Goal: Task Accomplishment & Management: Manage account settings

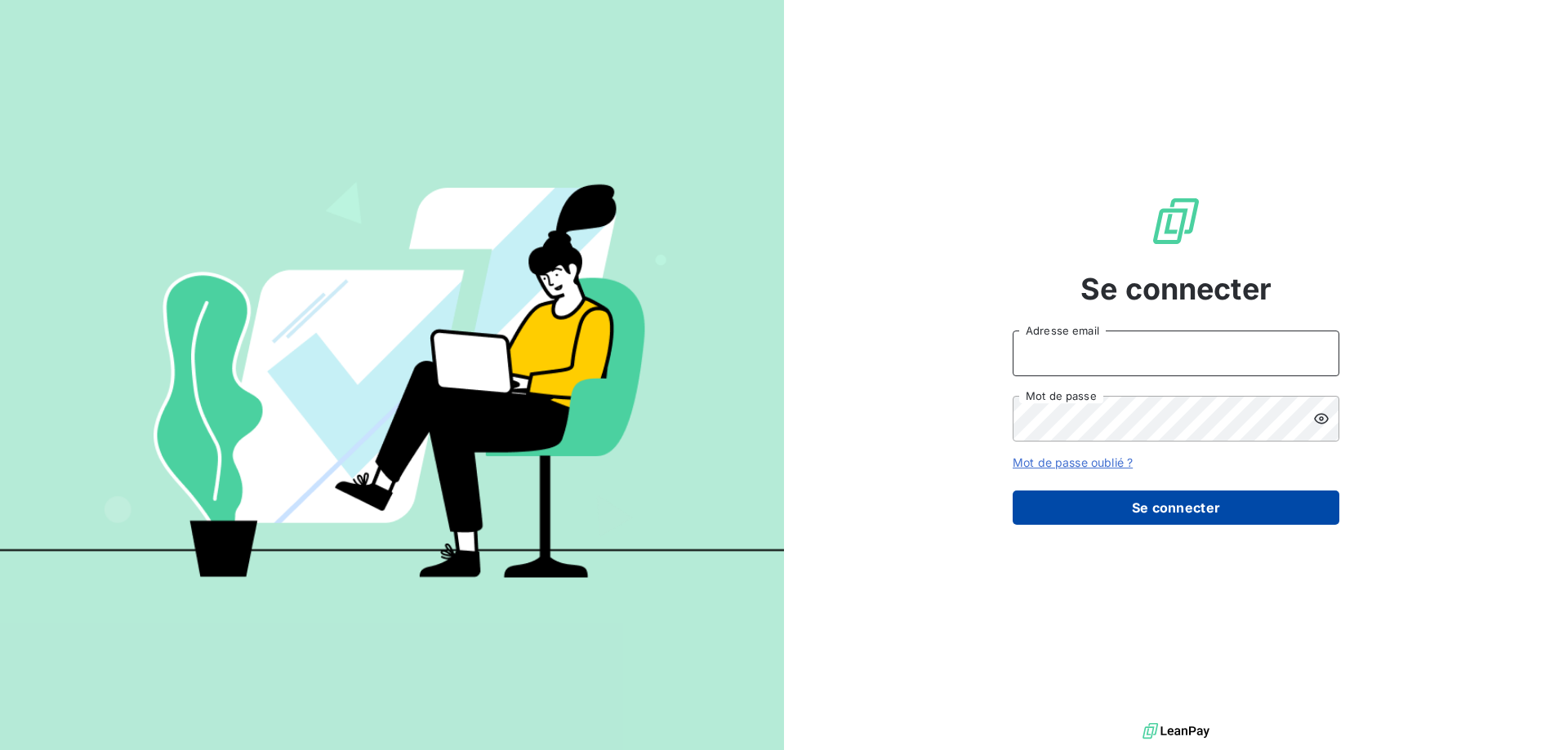
type input "[EMAIL_ADDRESS][DOMAIN_NAME]"
click at [1101, 505] on button "Se connecter" at bounding box center [1176, 508] width 326 height 34
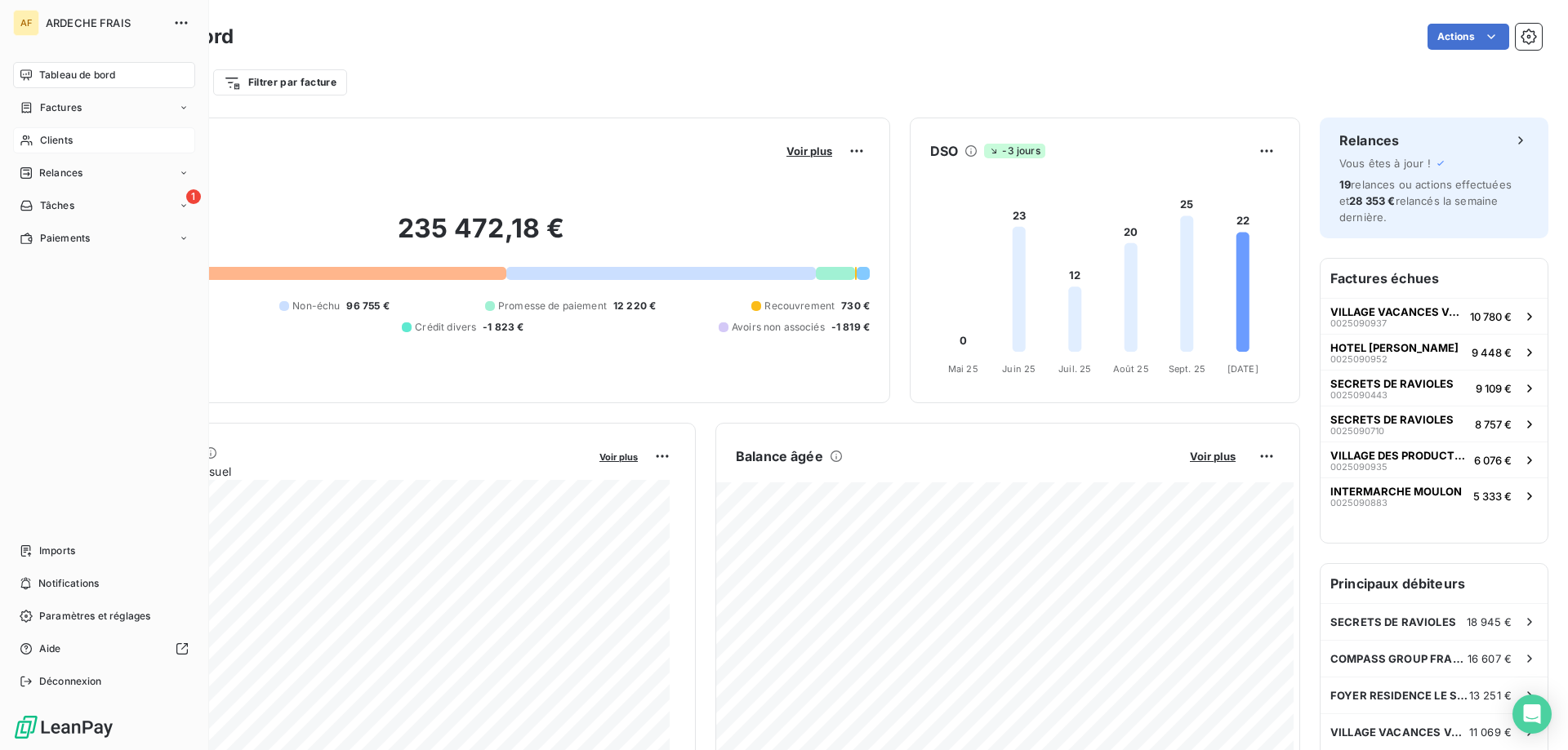
click at [63, 132] on div "Clients" at bounding box center [104, 140] width 183 height 26
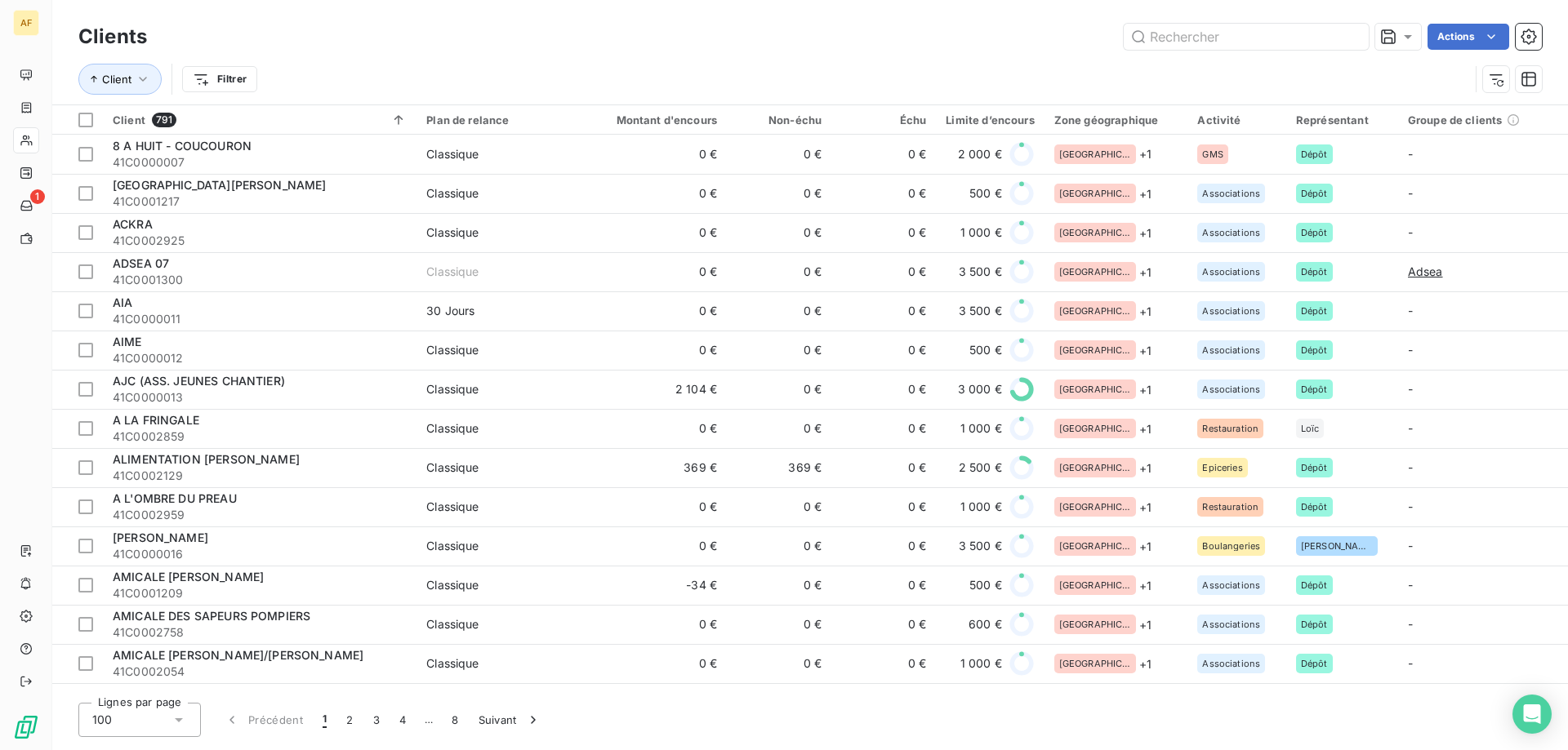
drag, startPoint x: 165, startPoint y: 708, endPoint x: 175, endPoint y: 715, distance: 12.2
click at [175, 715] on div "100" at bounding box center [139, 719] width 123 height 34
click at [136, 654] on li "50" at bounding box center [139, 655] width 123 height 29
click at [1222, 30] on input "text" at bounding box center [1246, 37] width 245 height 26
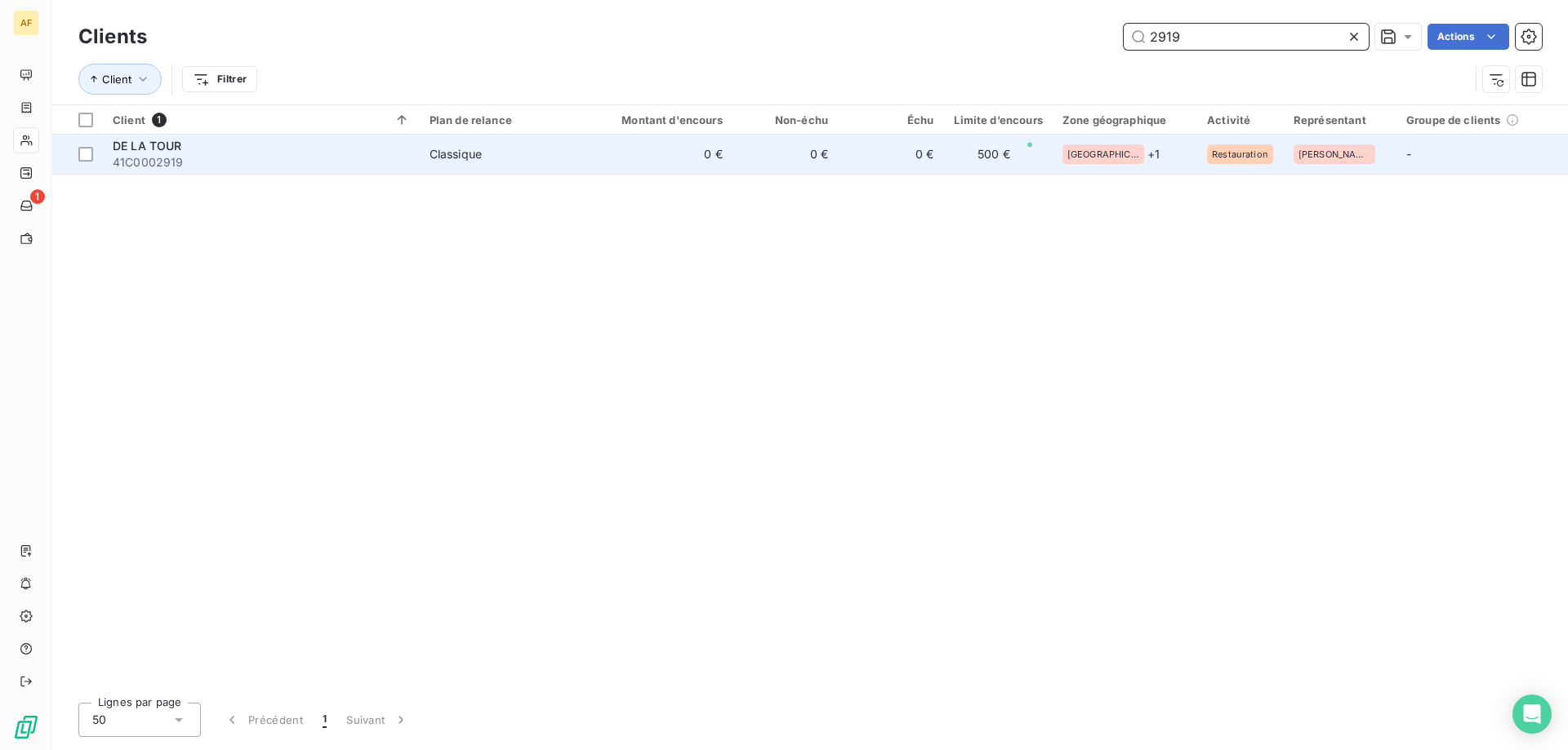
type input "2919"
click at [978, 171] on td "500 €" at bounding box center [998, 154] width 109 height 39
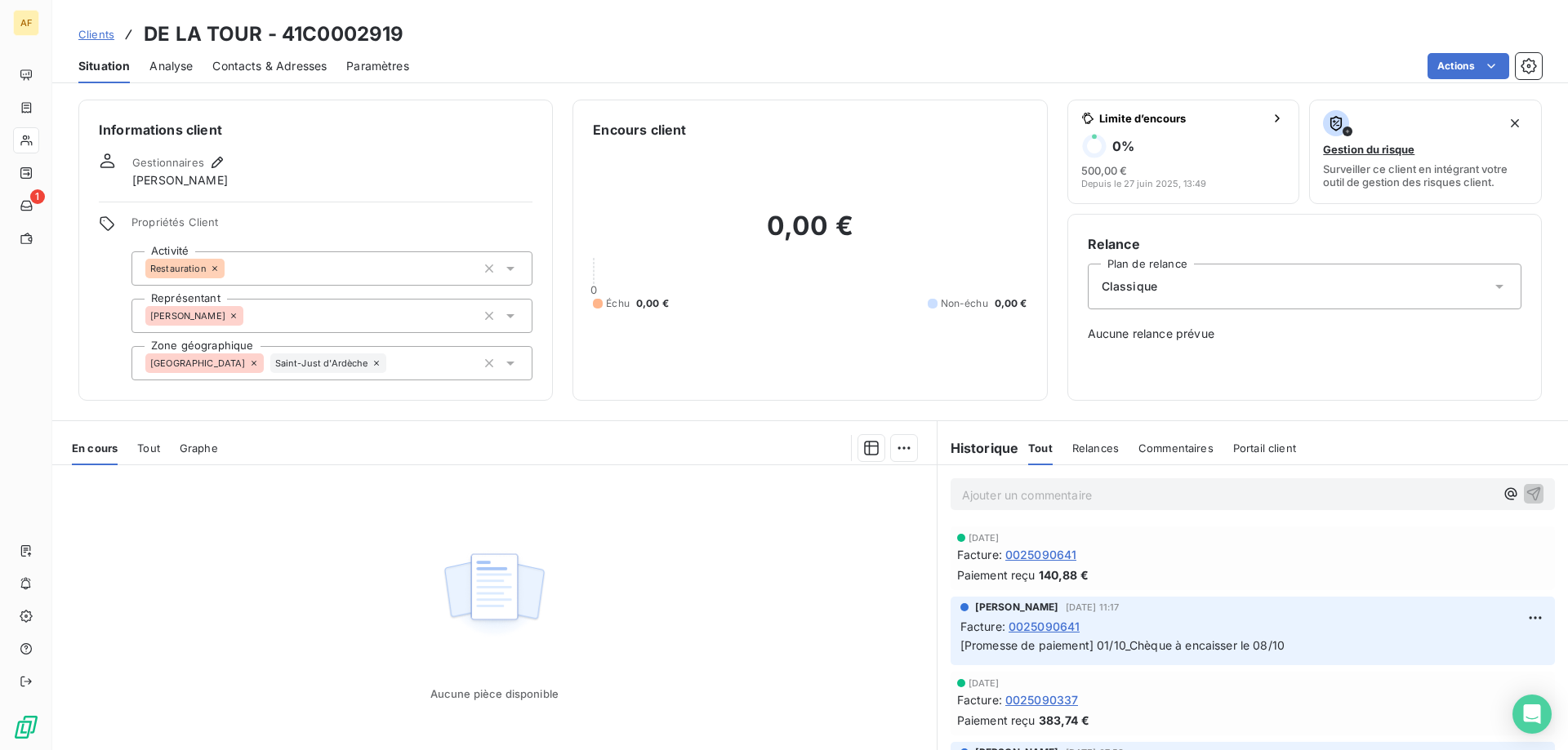
click at [136, 457] on div "En cours Tout Graphe" at bounding box center [494, 448] width 885 height 34
click at [146, 442] on span "Tout" at bounding box center [149, 448] width 23 height 13
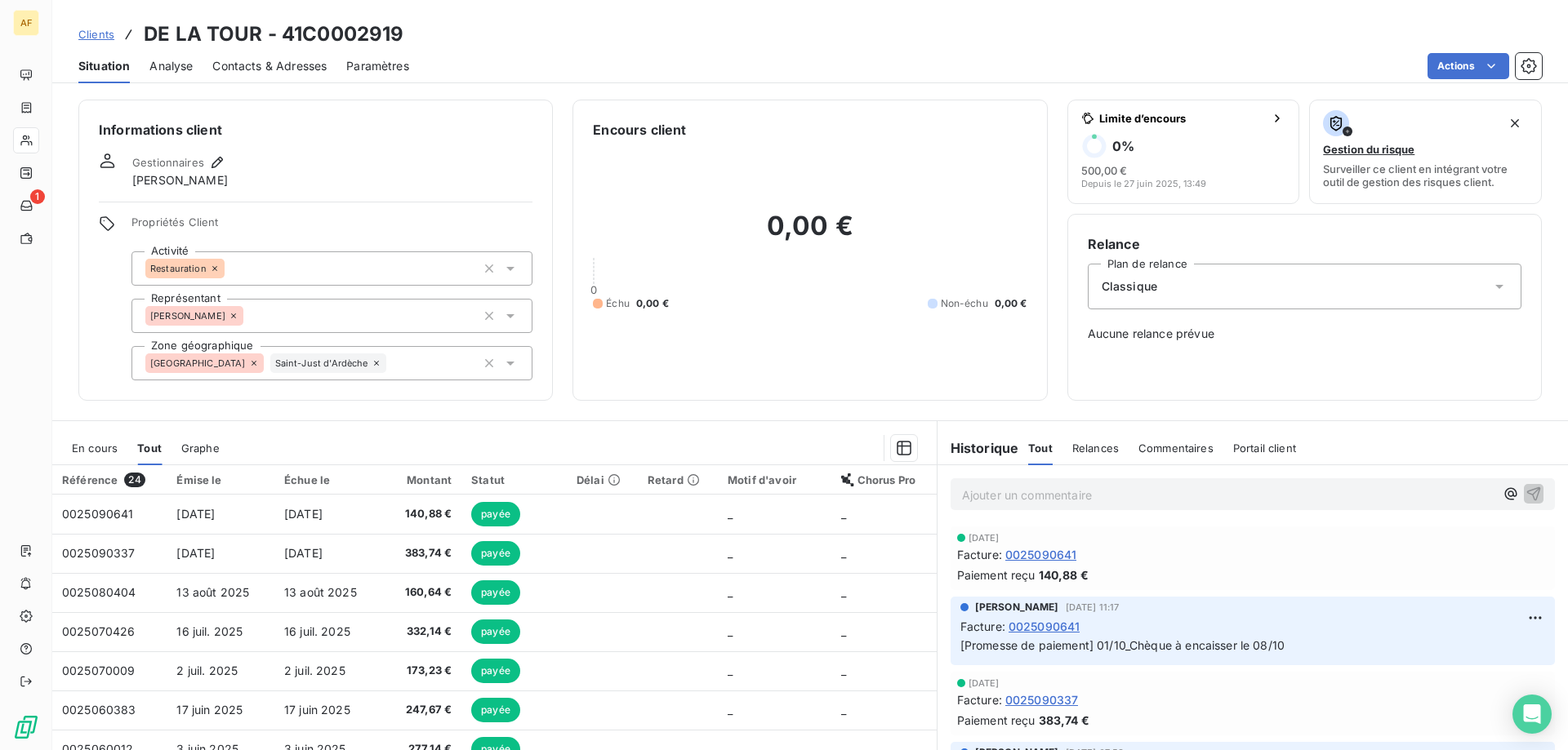
click at [100, 449] on span "En cours" at bounding box center [95, 448] width 46 height 13
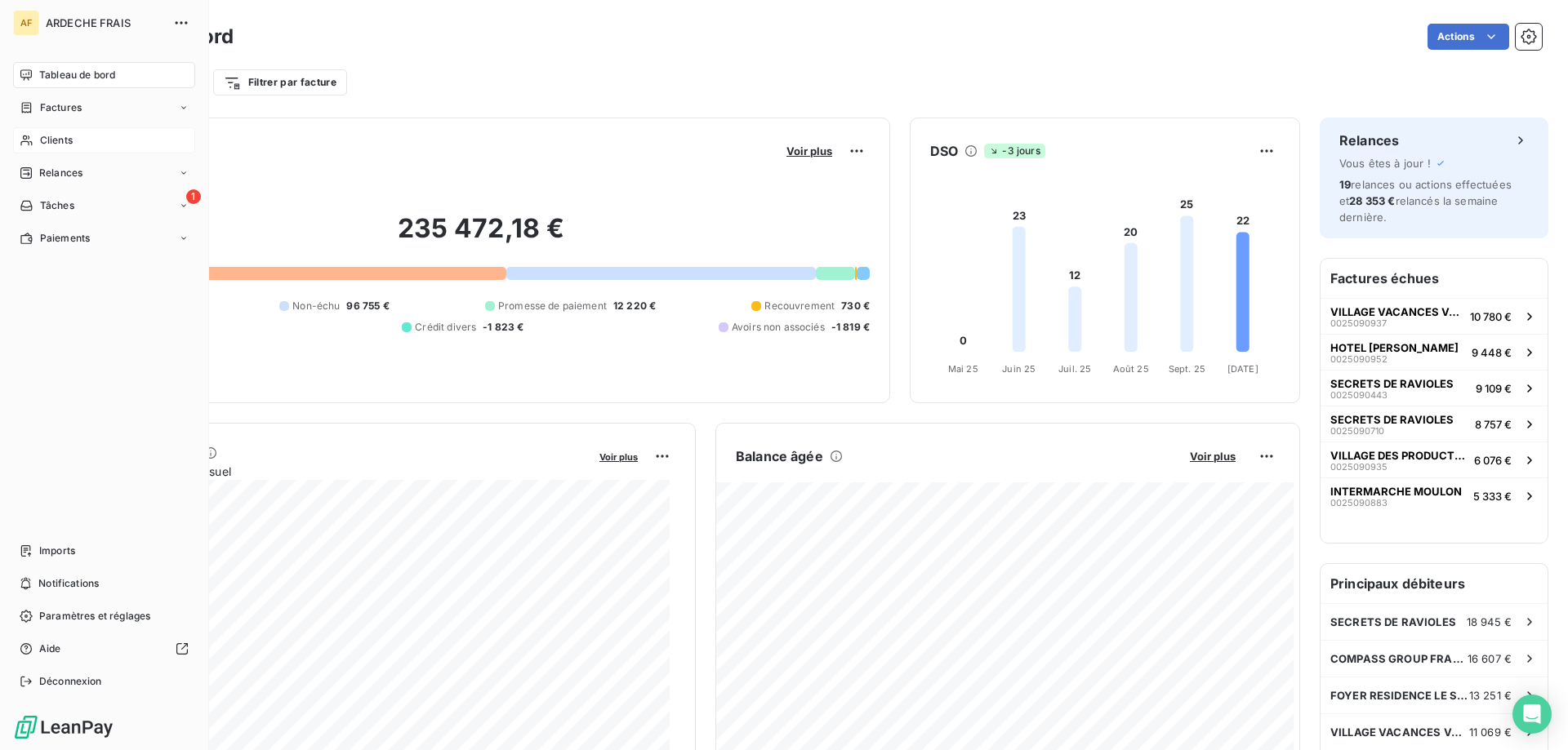
click at [40, 140] on span "Clients" at bounding box center [56, 140] width 33 height 15
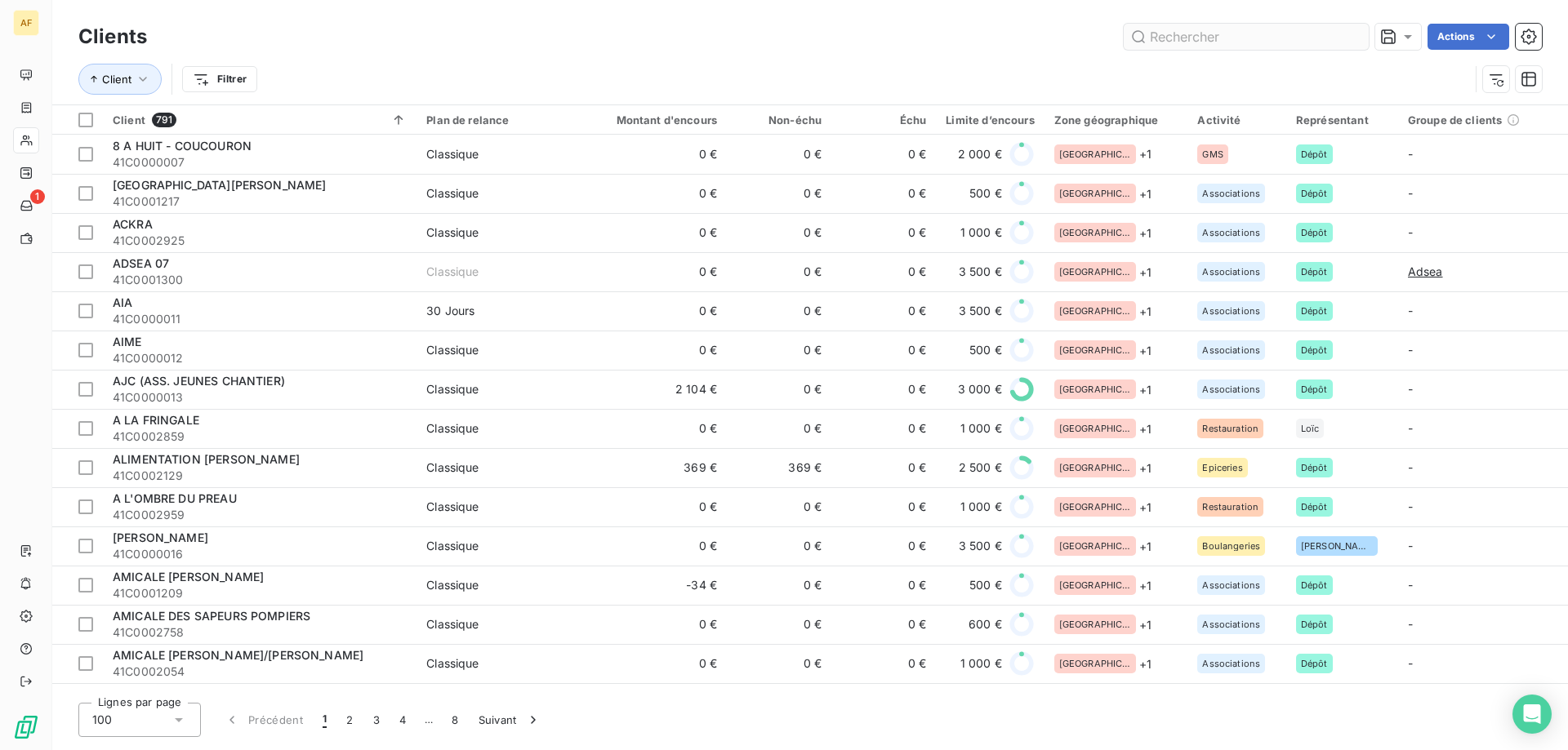
click at [1265, 43] on input "text" at bounding box center [1246, 37] width 245 height 26
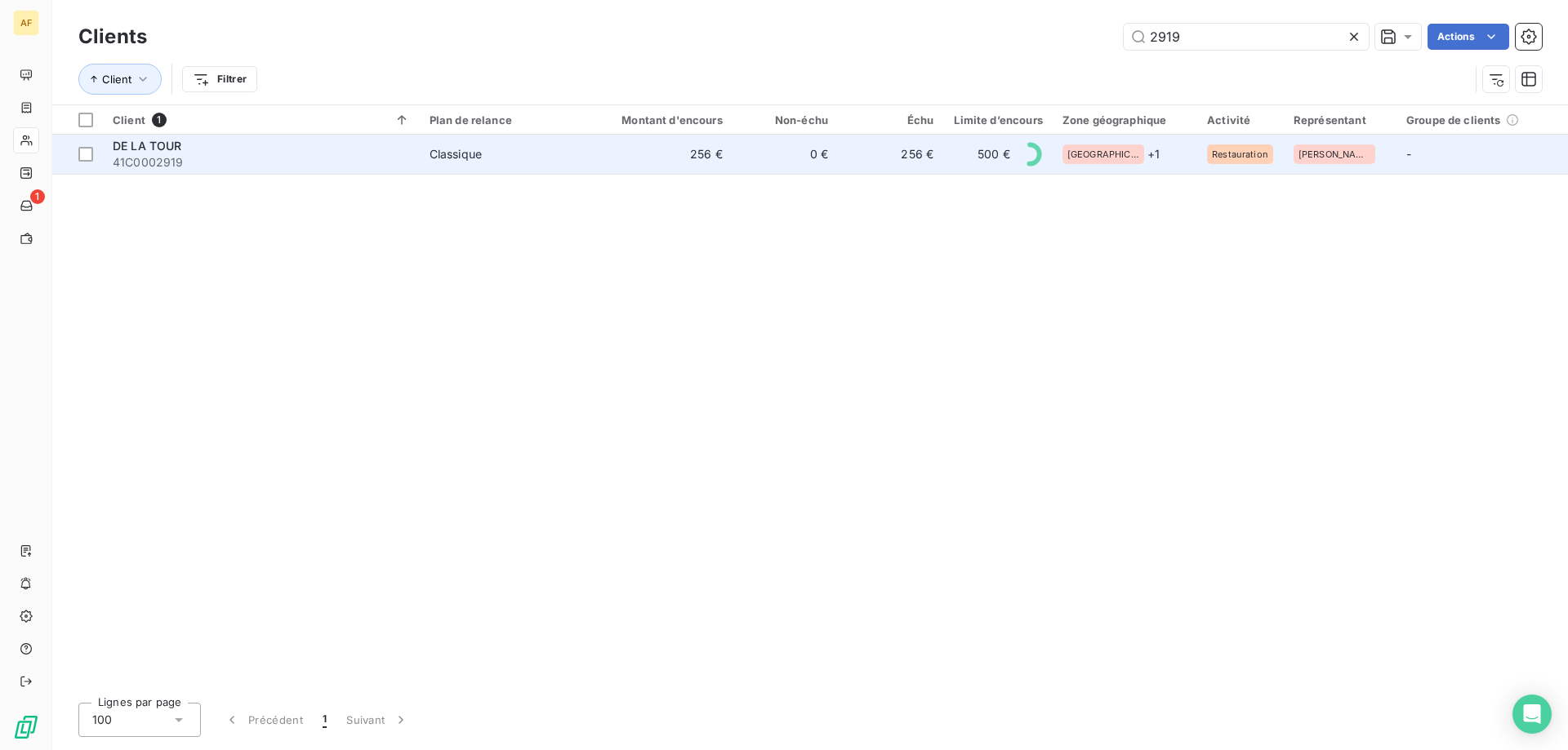
type input "2919"
click at [664, 162] on td "256 €" at bounding box center [662, 154] width 141 height 39
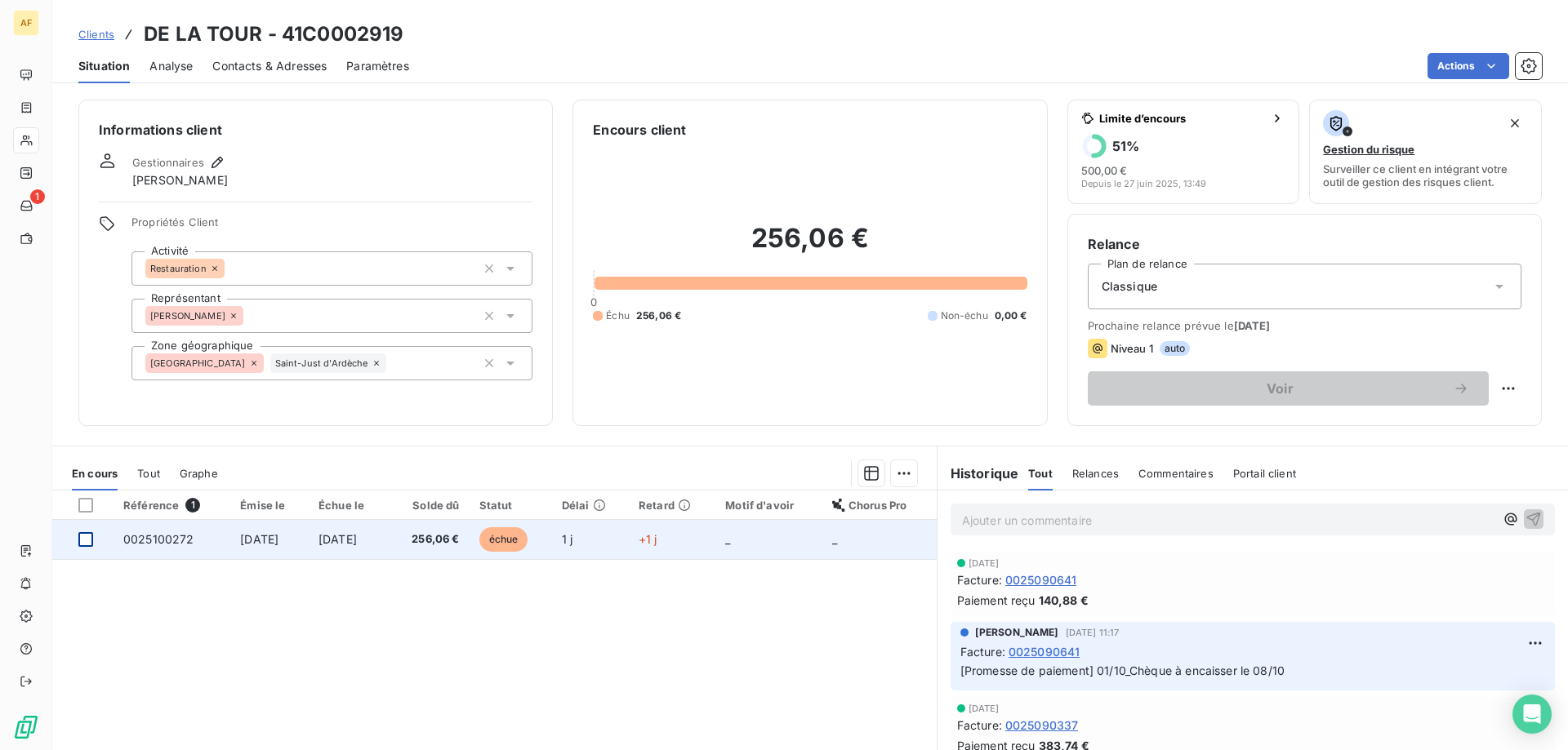
click at [89, 536] on div at bounding box center [86, 539] width 15 height 15
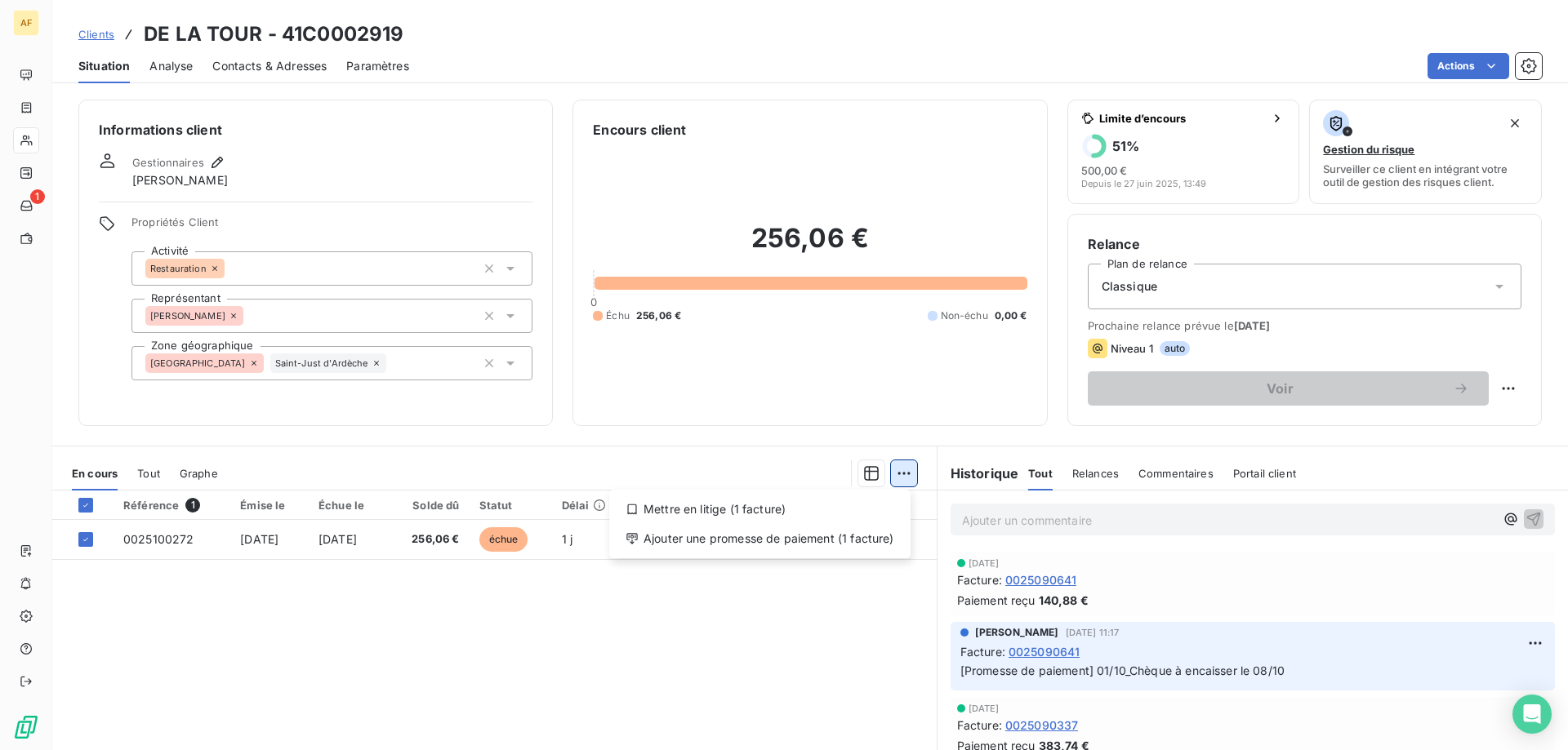
click at [905, 475] on html "AF 1 Clients DE LA TOUR - 41C0002919 Situation Analyse Contacts & Adresses Para…" at bounding box center [784, 375] width 1568 height 750
click at [801, 546] on div "Ajouter une promesse de paiement (1 facture)" at bounding box center [759, 538] width 288 height 26
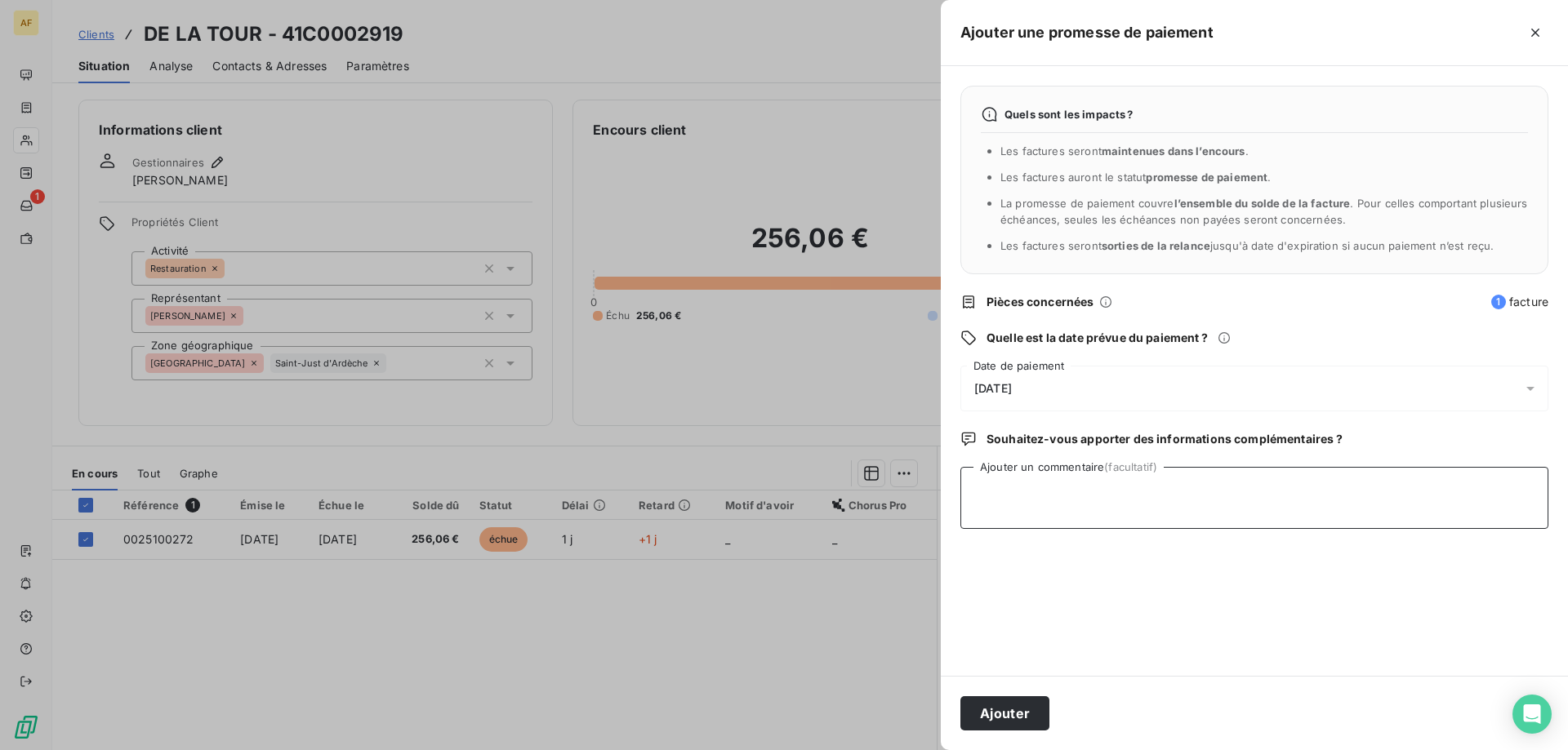
click at [1048, 488] on textarea "Ajouter un commentaire (facultatif)" at bounding box center [1254, 498] width 588 height 62
type textarea "15/10_Chèque à encaisser au 28/10"
click at [1068, 379] on div "[DATE]" at bounding box center [1254, 389] width 588 height 46
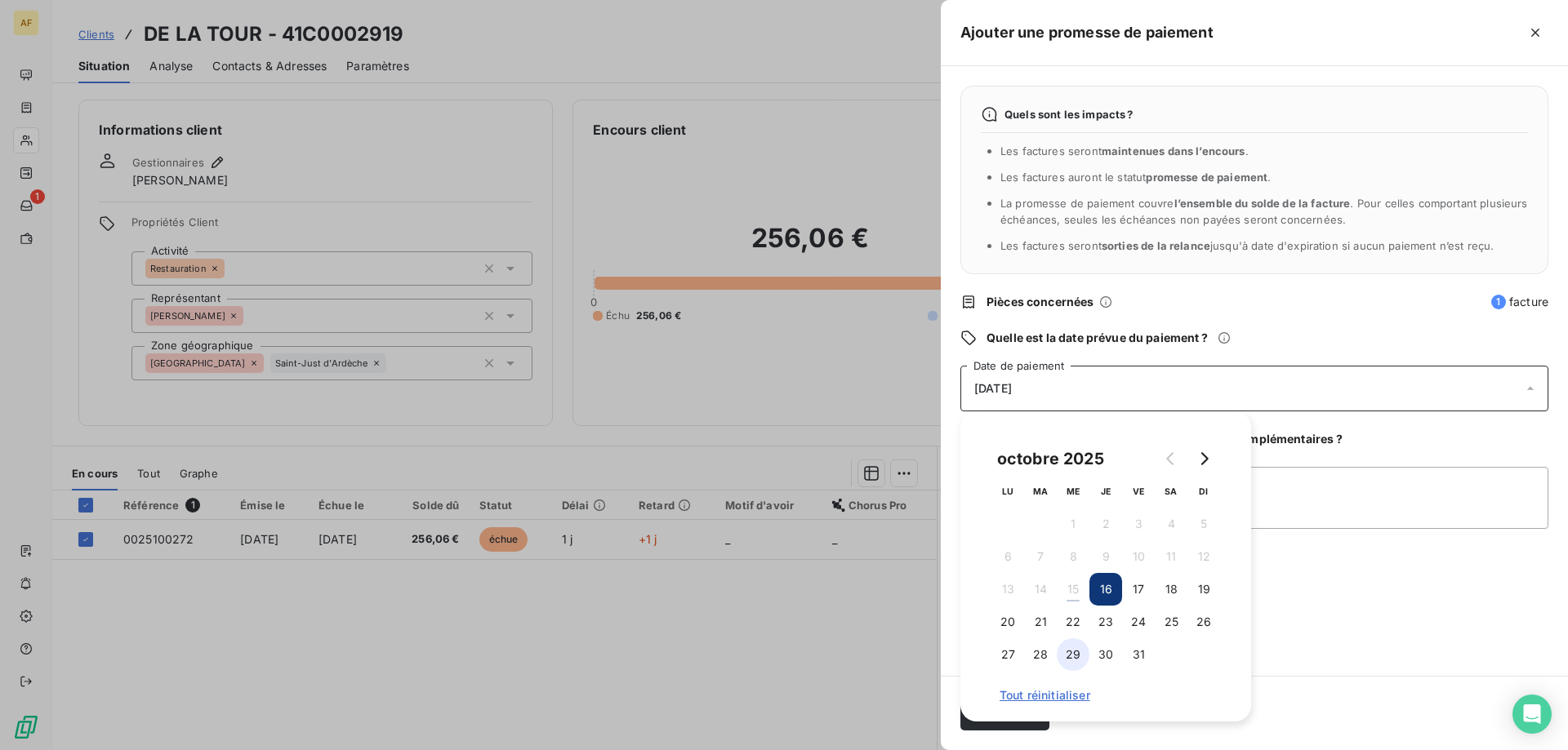
click at [1075, 657] on button "29" at bounding box center [1072, 654] width 33 height 33
click at [1419, 632] on div "Quels sont les impacts ? Les factures seront maintenues dans l’encours . Les fa…" at bounding box center [1254, 371] width 627 height 610
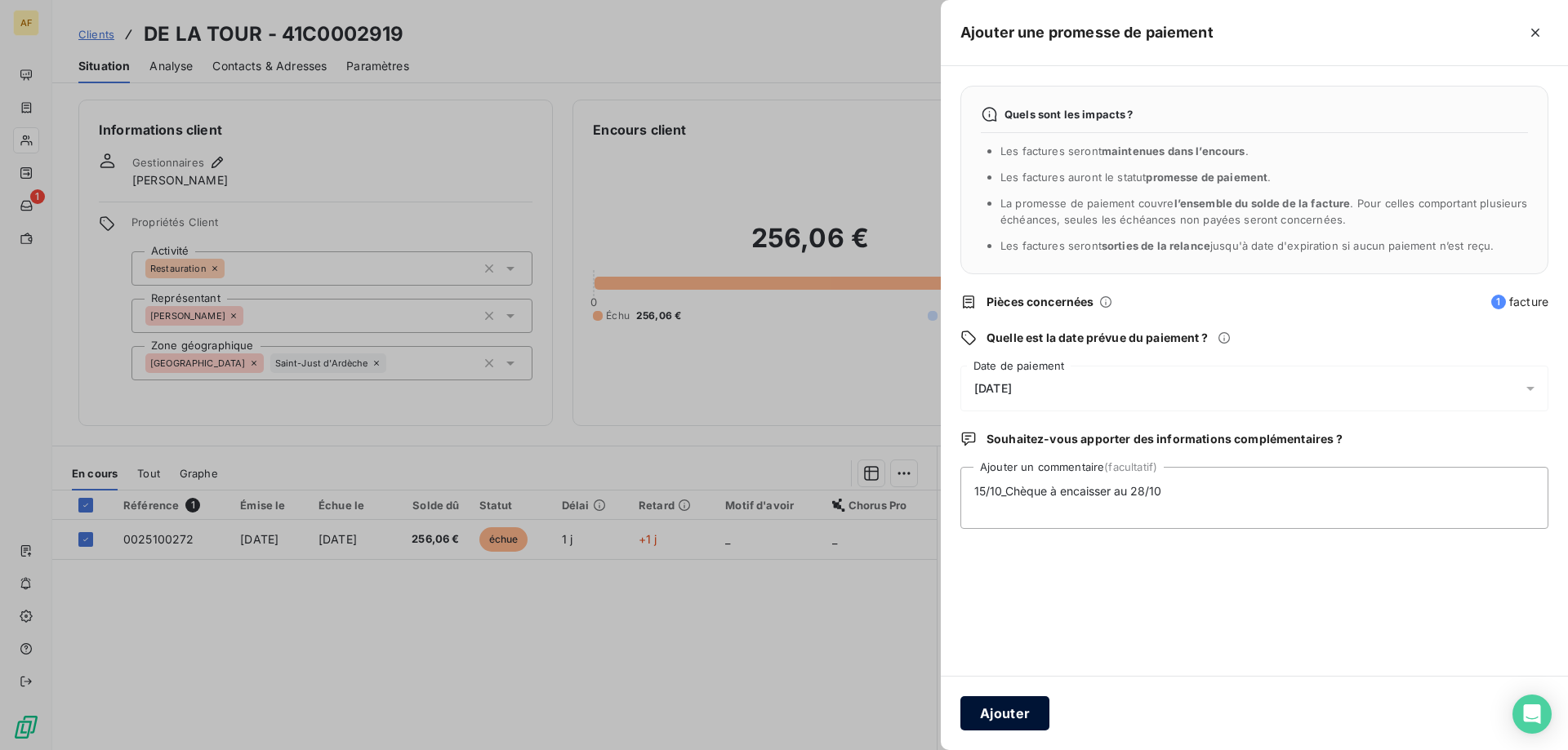
click at [1017, 709] on button "Ajouter" at bounding box center [1004, 713] width 89 height 34
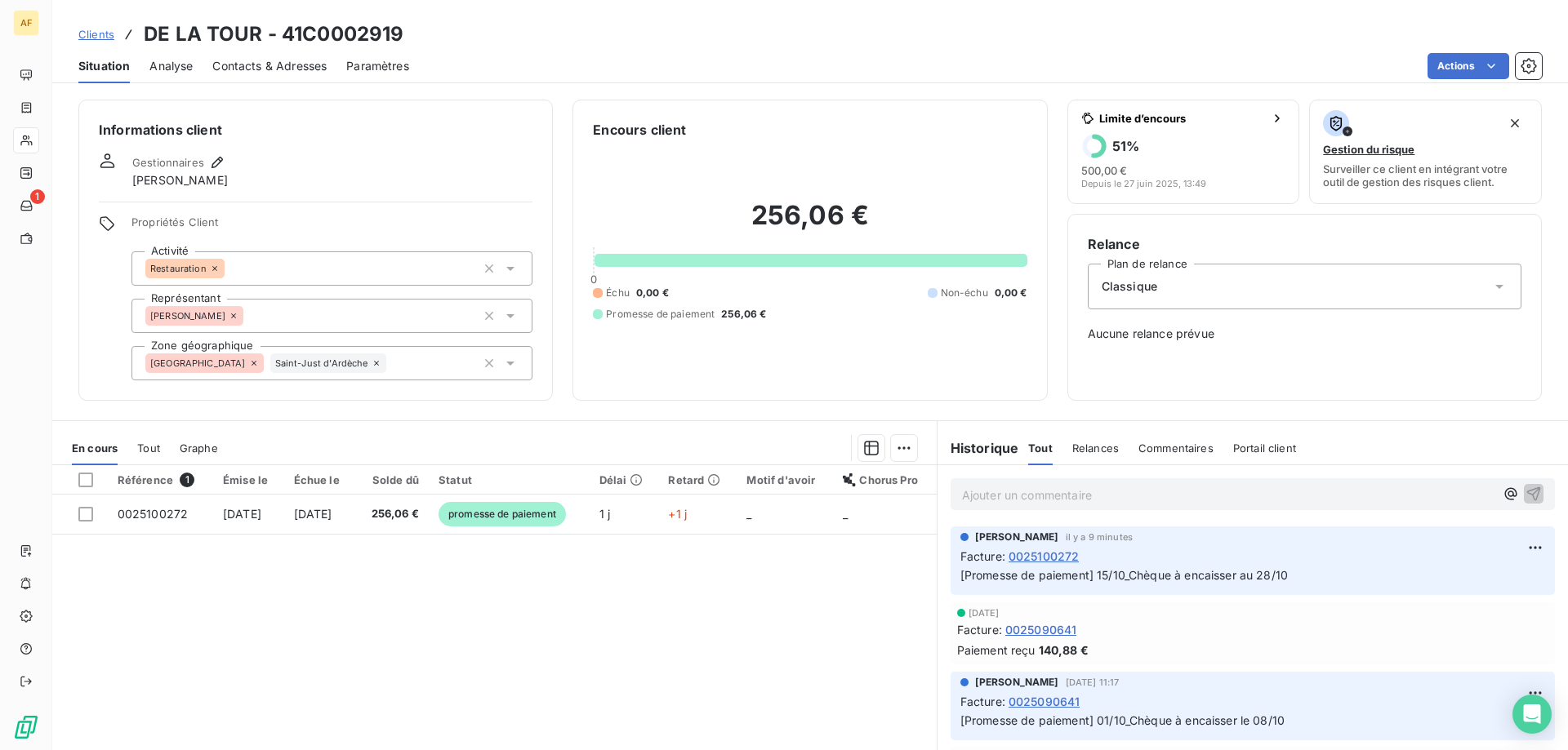
click at [93, 37] on span "Clients" at bounding box center [96, 33] width 36 height 13
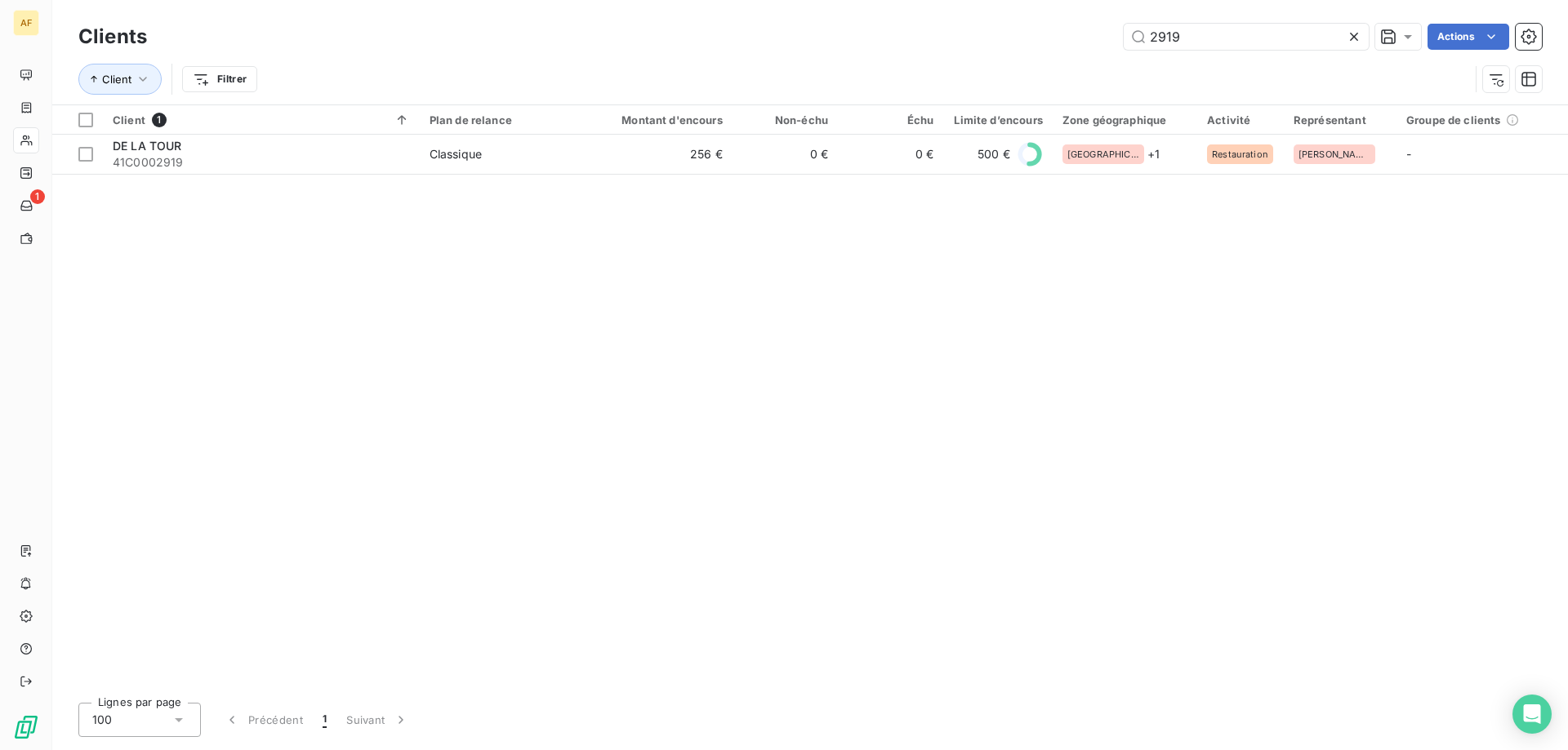
click at [1353, 29] on icon at bounding box center [1354, 36] width 17 height 17
